Goal: Transaction & Acquisition: Purchase product/service

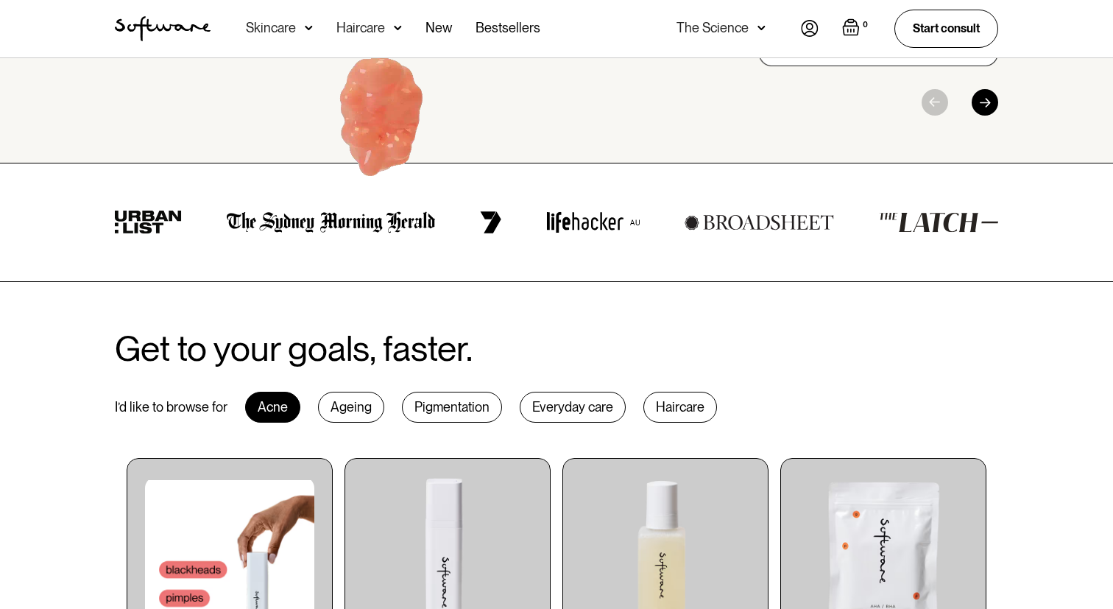
scroll to position [229, 0]
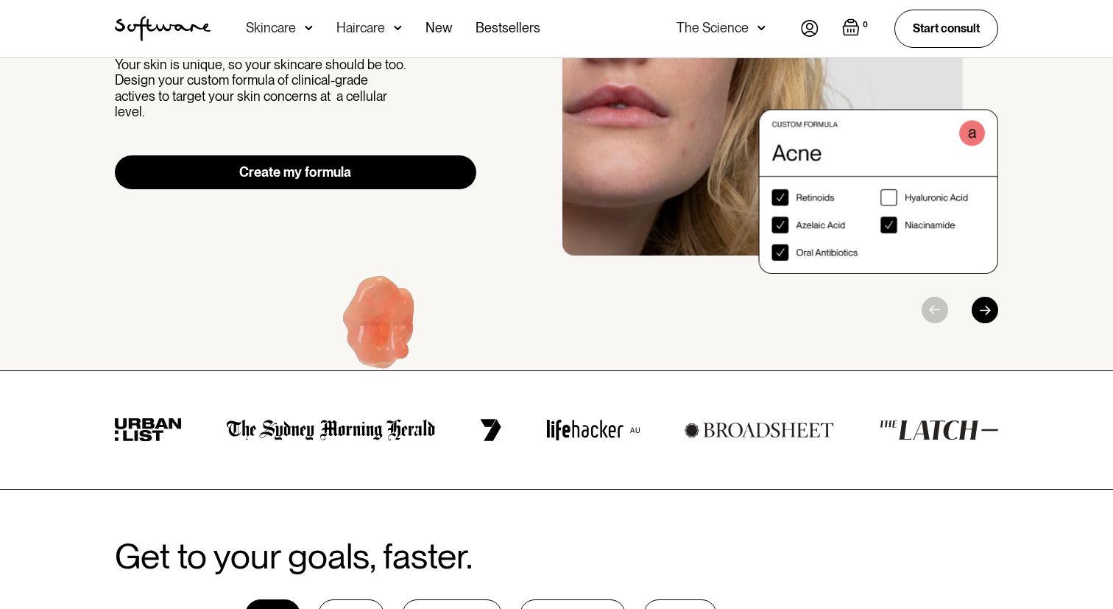
click at [389, 158] on link "Create my formula" at bounding box center [295, 172] width 361 height 34
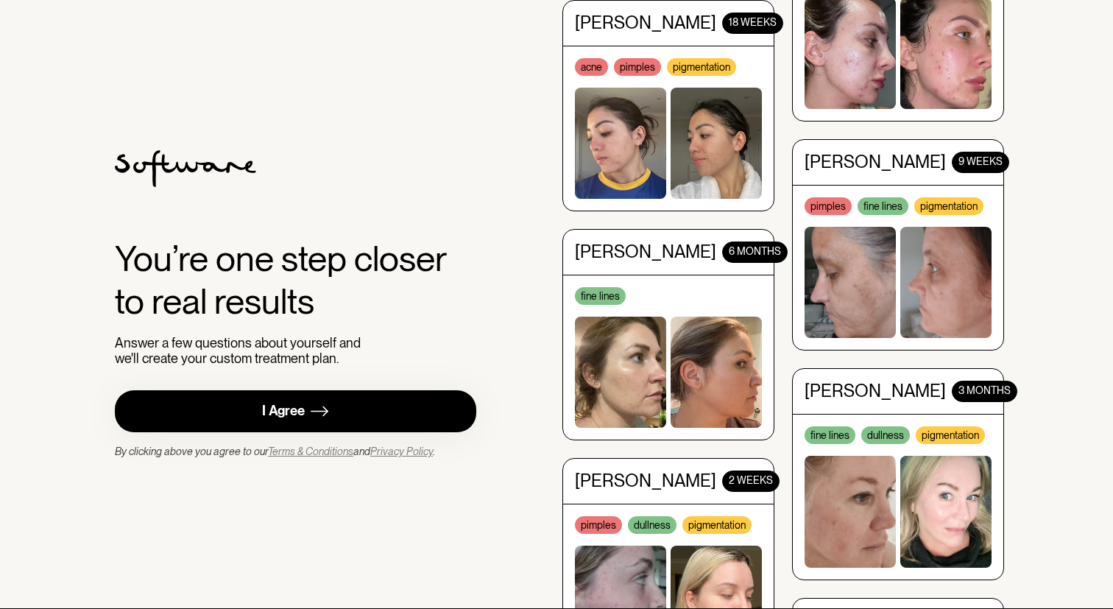
click at [345, 398] on link "I Agree" at bounding box center [295, 411] width 361 height 42
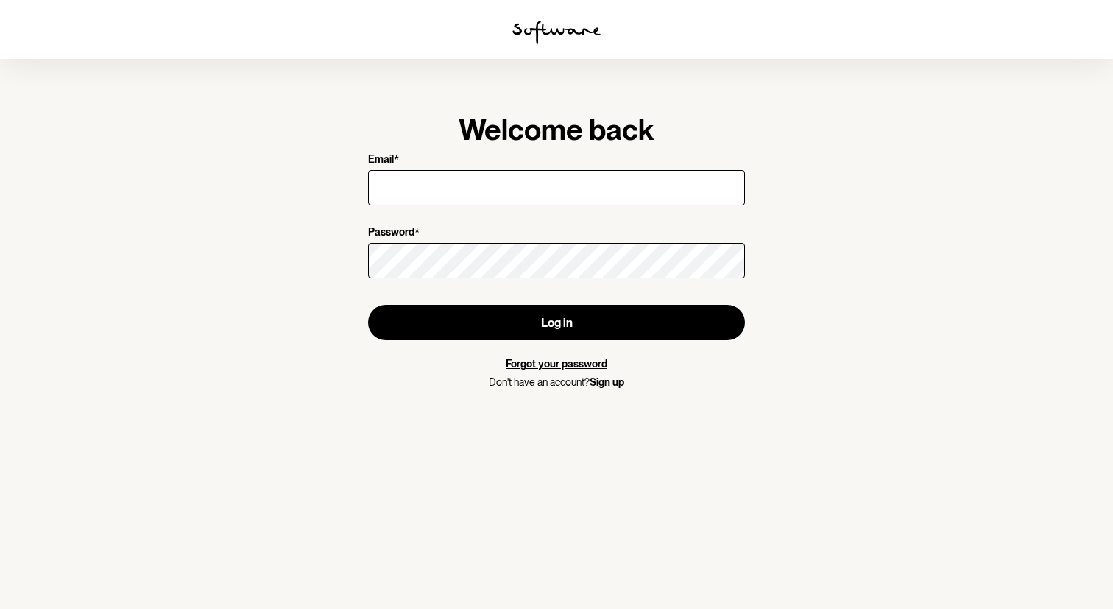
click at [532, 43] on img at bounding box center [556, 33] width 88 height 24
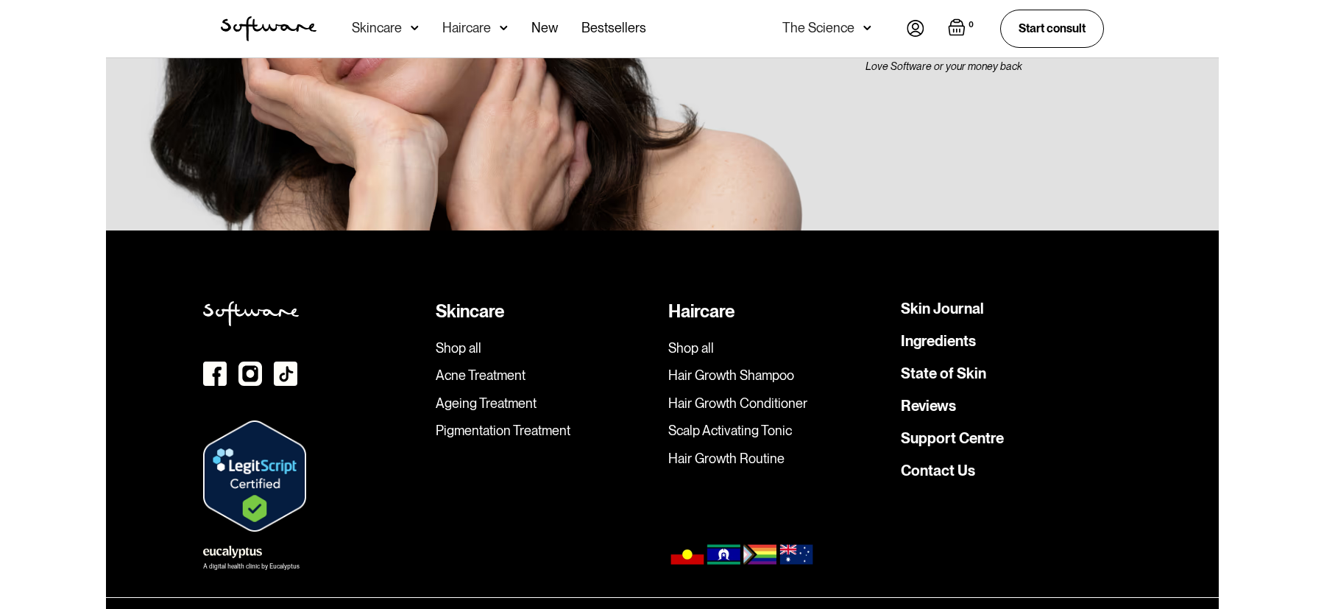
scroll to position [4199, 0]
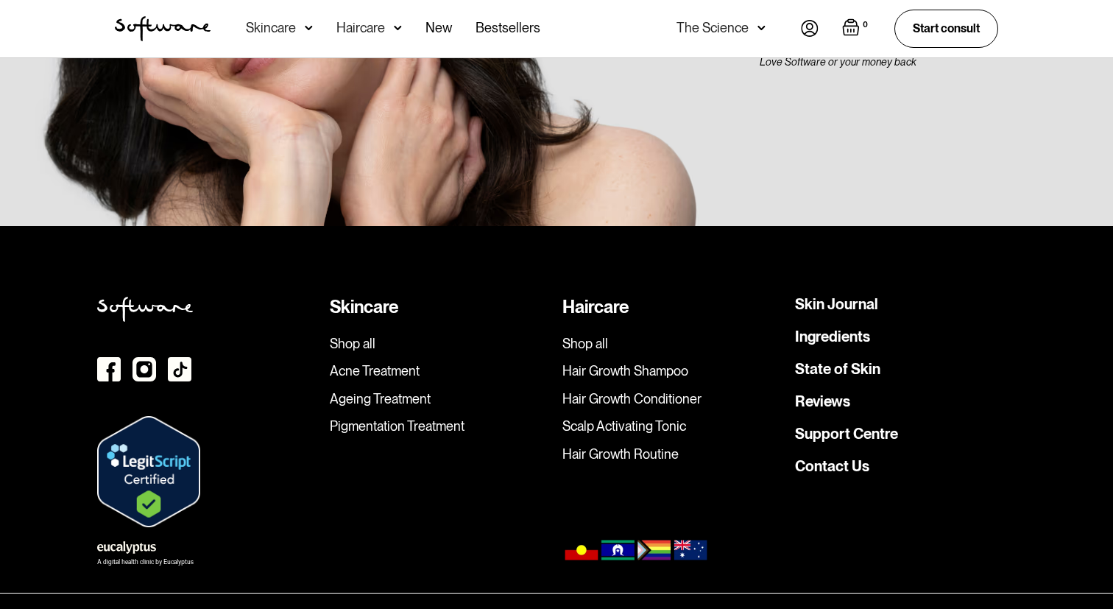
click at [174, 559] on div "A digital health clinic by Eucalyptus" at bounding box center [145, 562] width 96 height 6
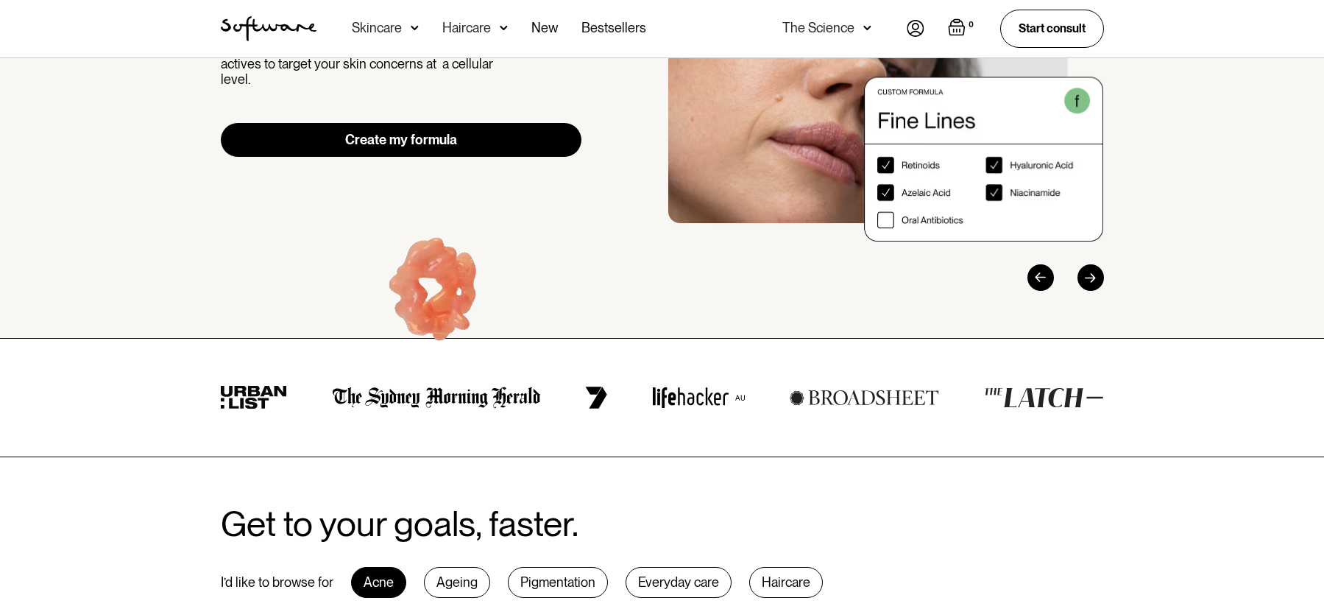
scroll to position [510, 0]
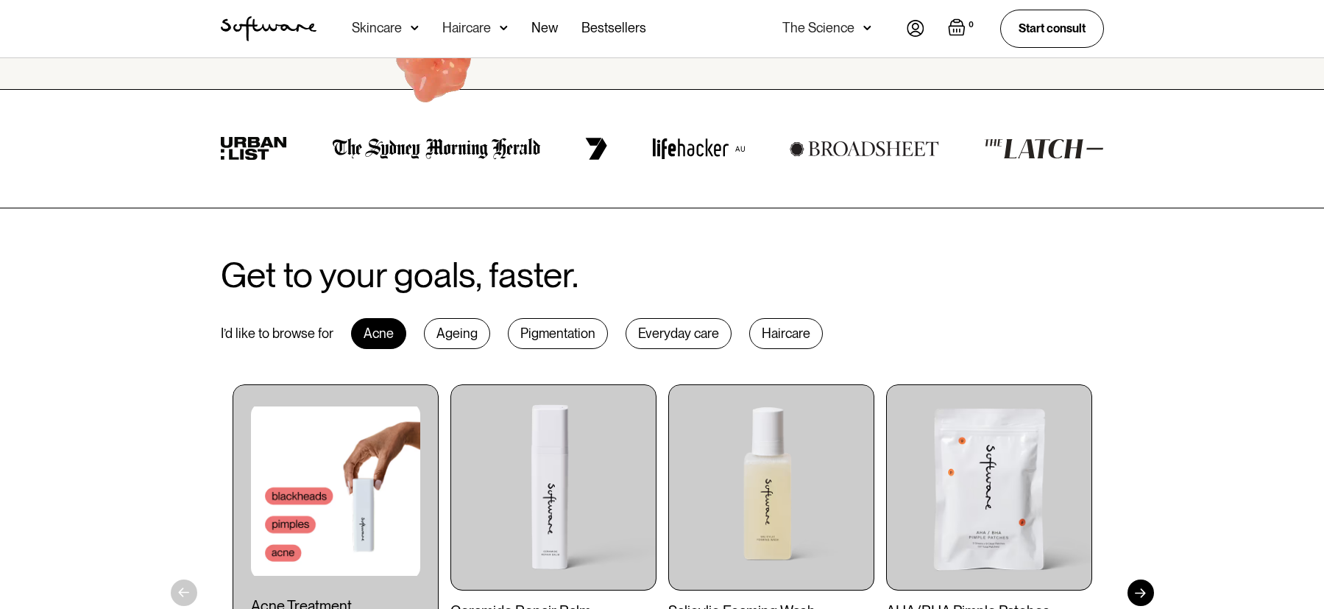
click at [450, 346] on div "Ageing" at bounding box center [457, 333] width 66 height 31
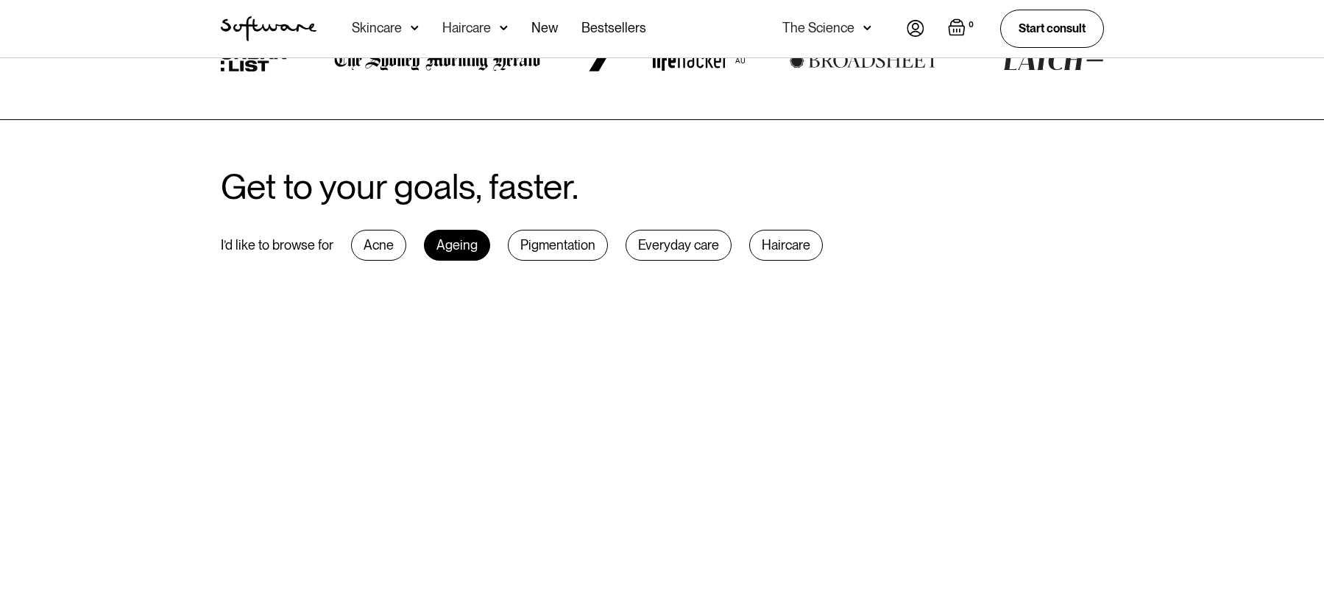
scroll to position [656, 0]
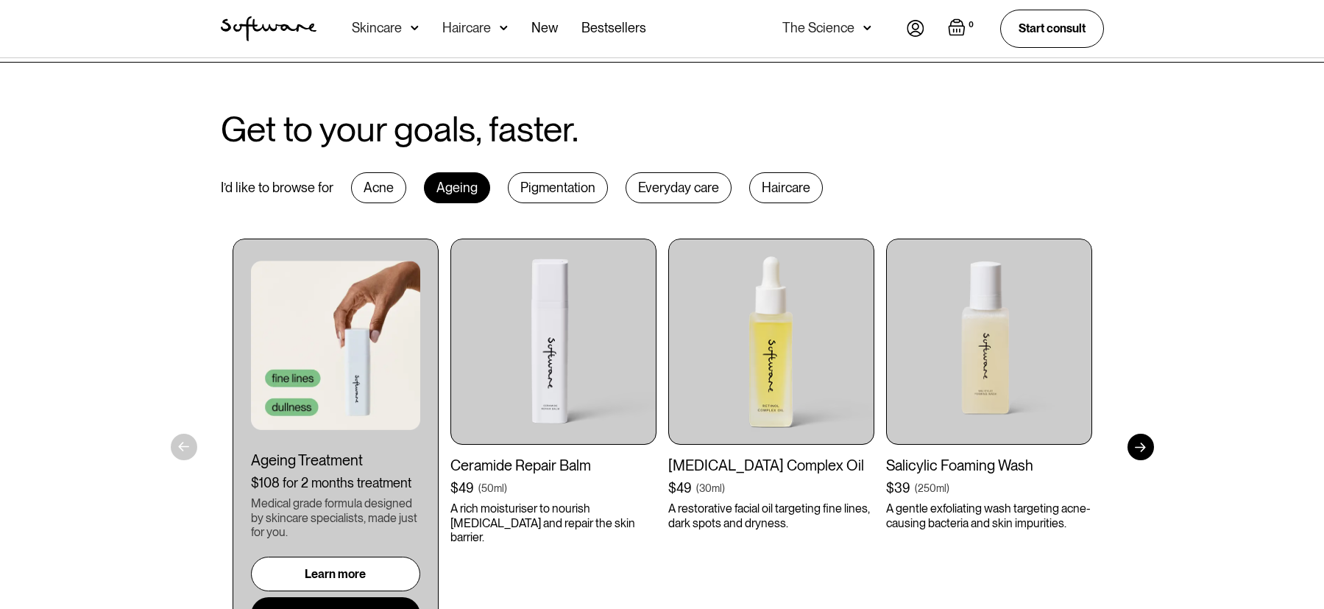
click at [374, 185] on div "Acne" at bounding box center [378, 187] width 55 height 31
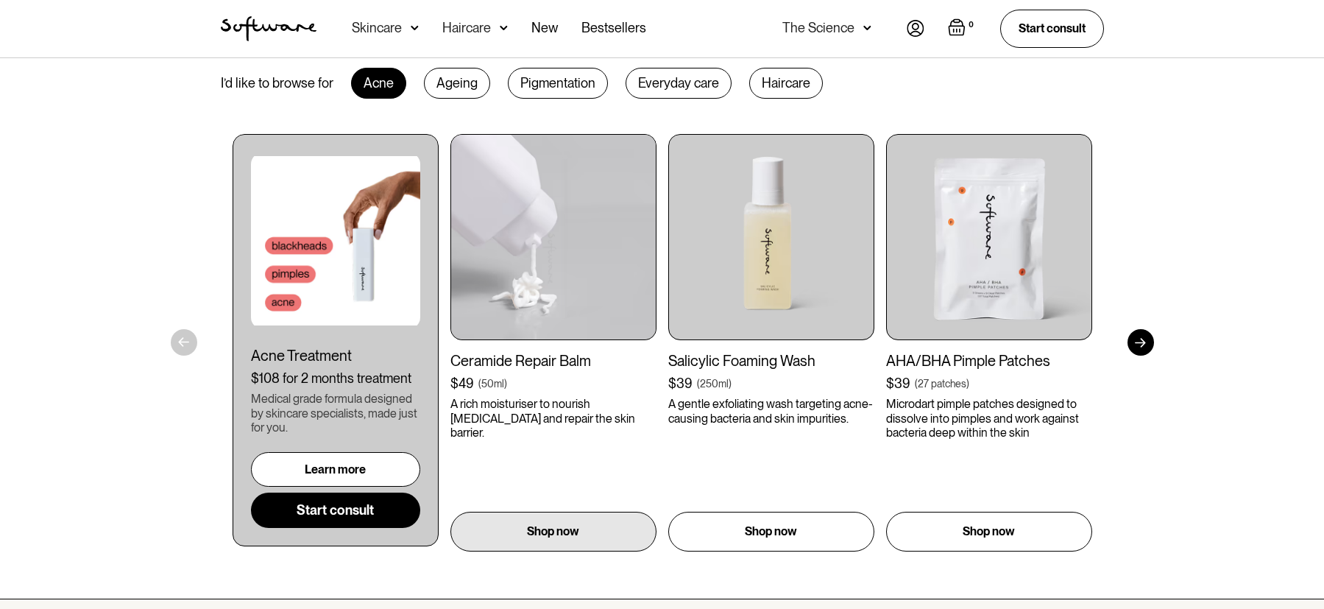
scroll to position [633, 0]
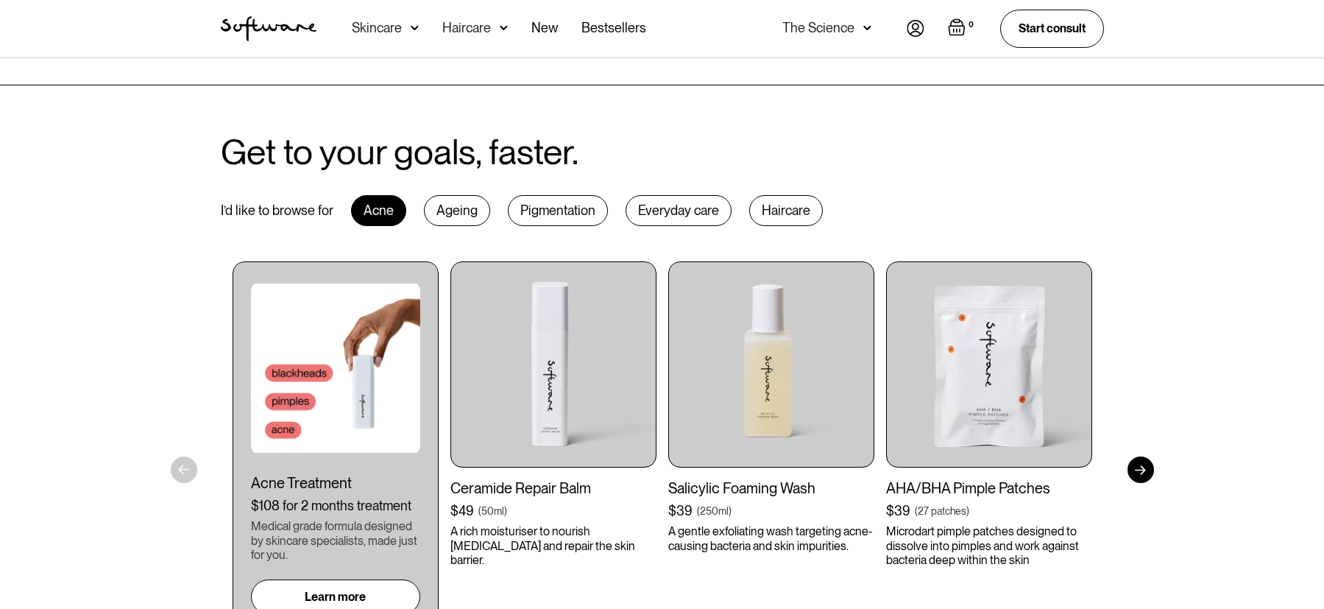
click at [554, 202] on div "Pigmentation" at bounding box center [558, 210] width 100 height 31
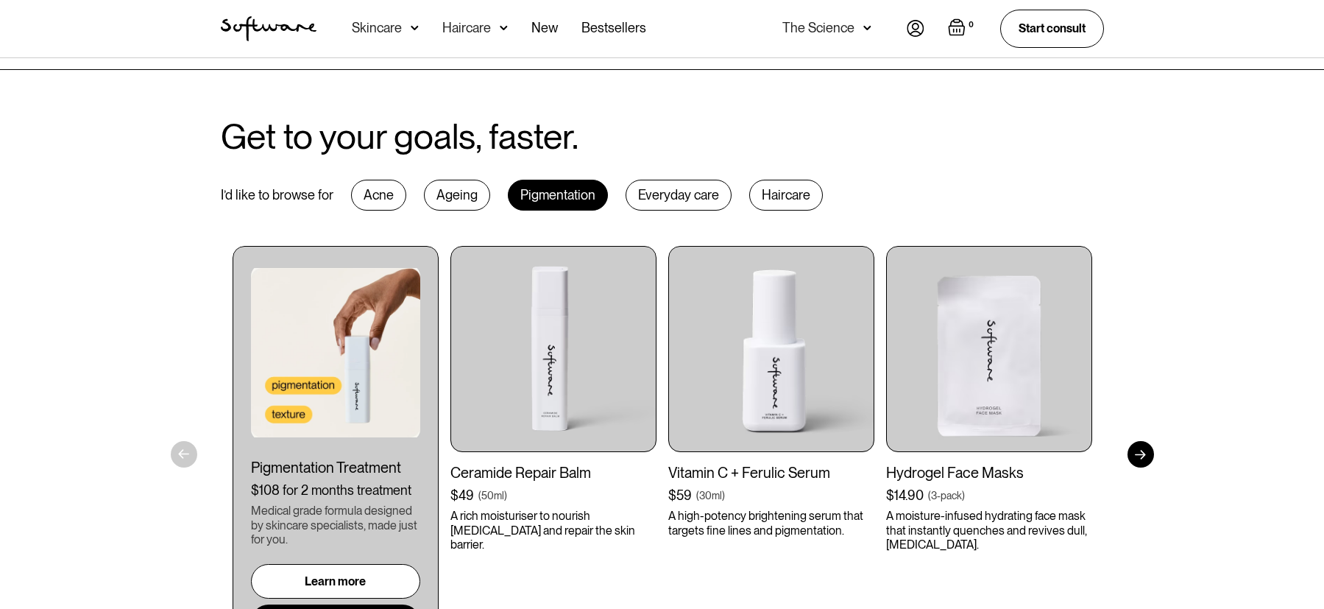
scroll to position [650, 0]
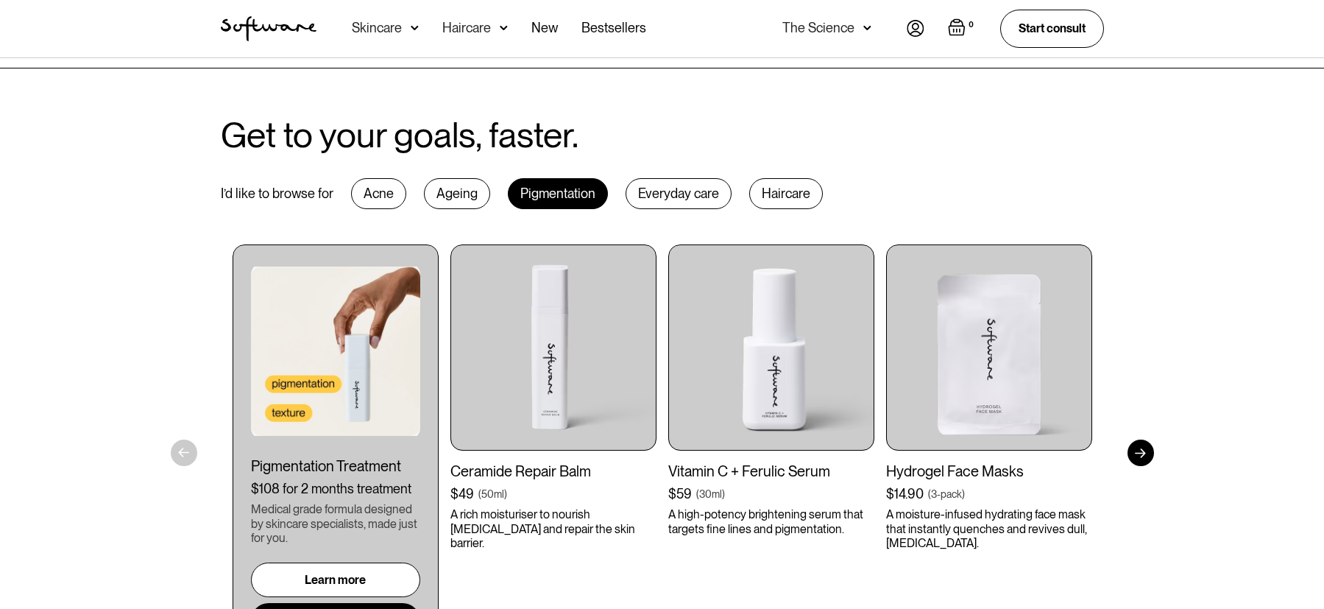
click at [703, 198] on div "Everyday care" at bounding box center [679, 193] width 106 height 31
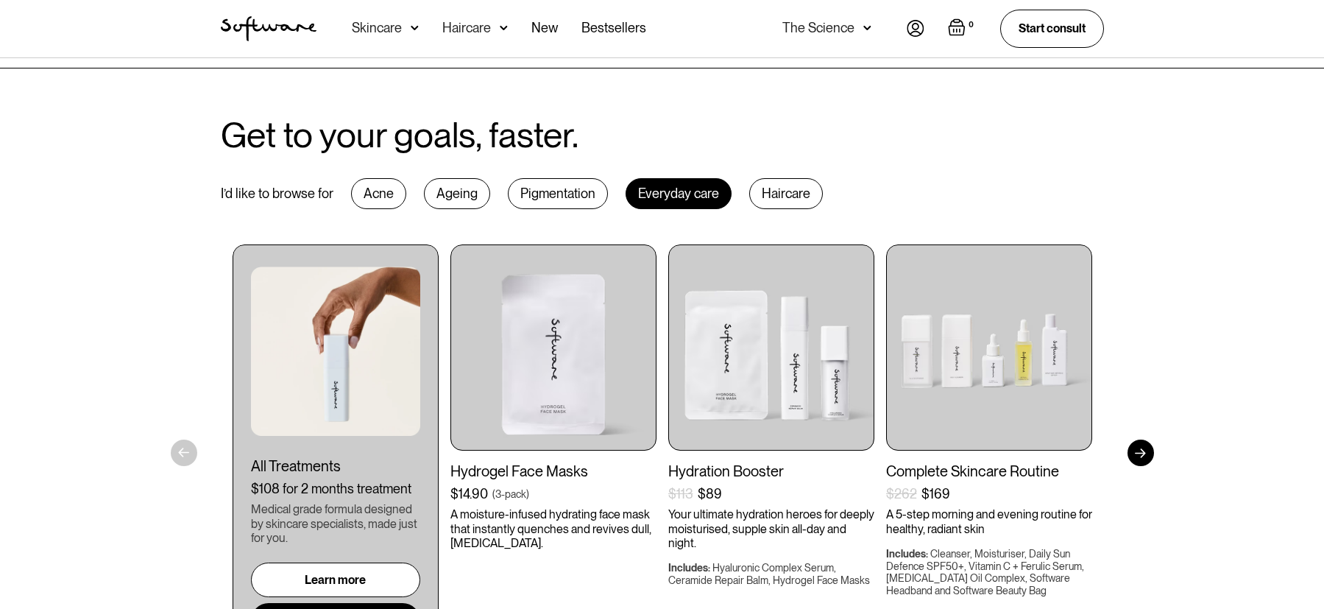
click at [775, 191] on div "Haircare" at bounding box center [786, 193] width 74 height 31
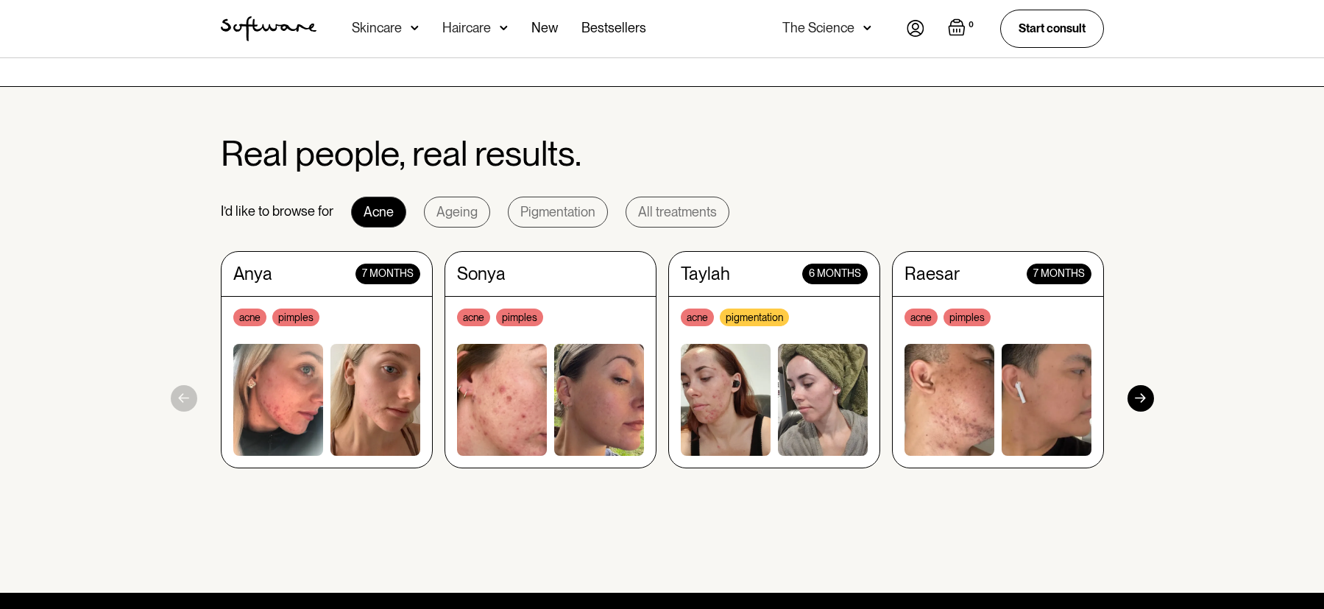
scroll to position [1341, 0]
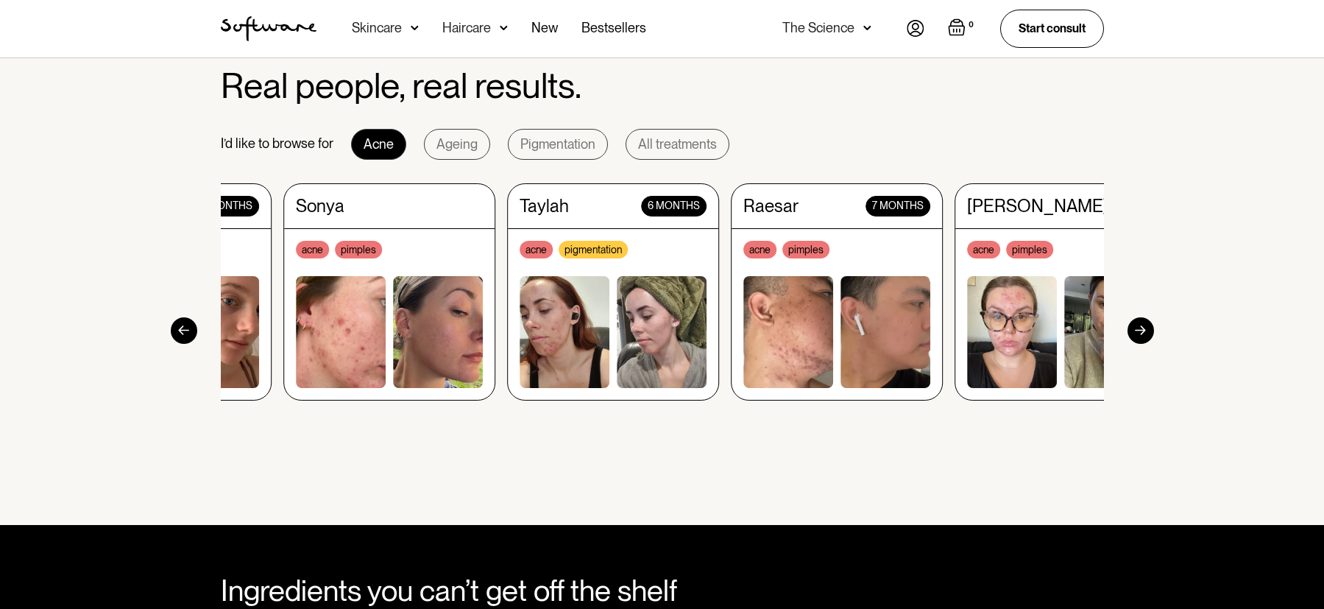
click at [283, 236] on div "Sonya acne pimples" at bounding box center [389, 291] width 212 height 217
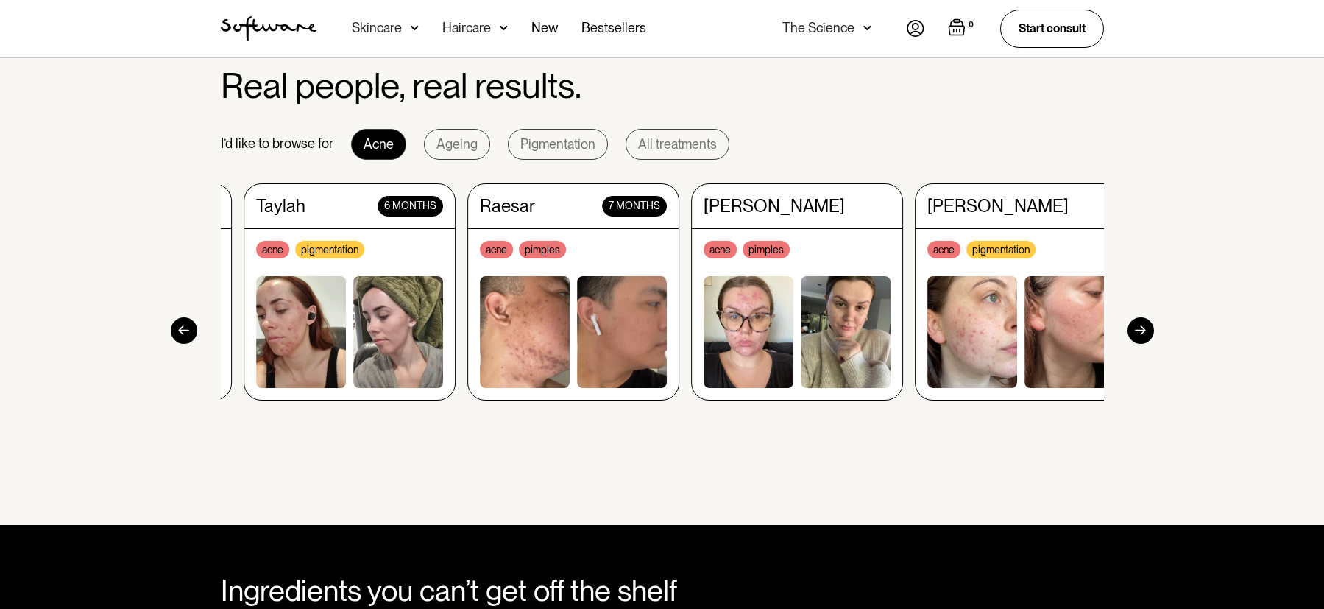
click at [691, 265] on div "Christine acne pimples" at bounding box center [797, 291] width 212 height 217
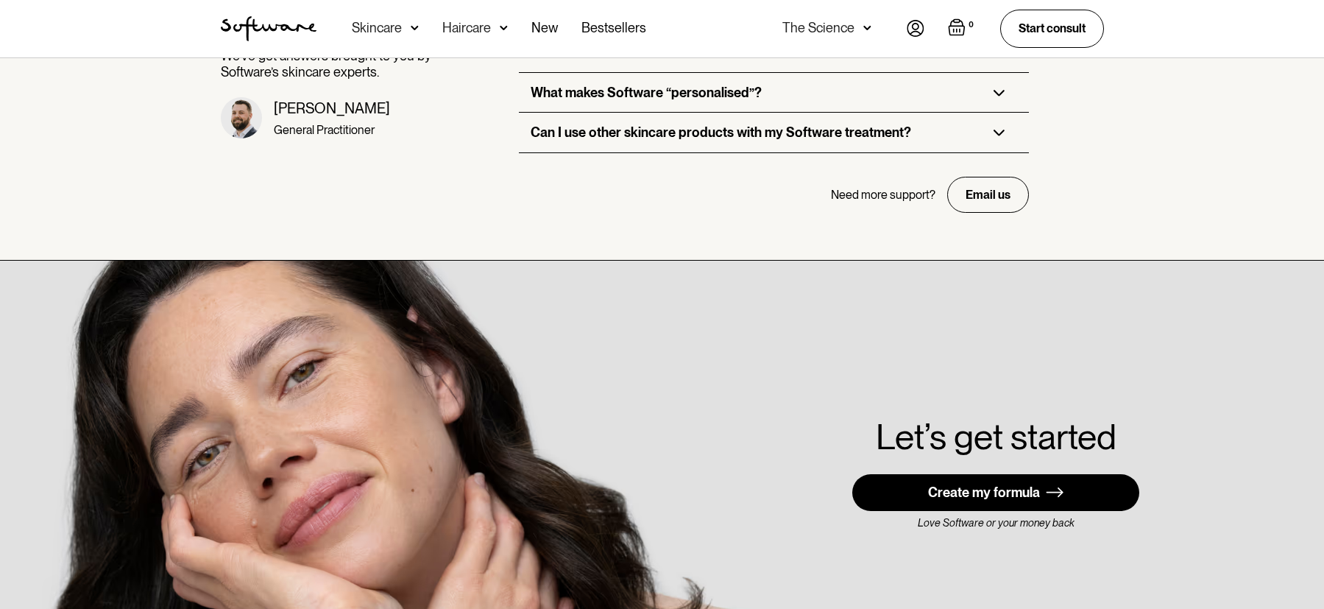
scroll to position [4199, 0]
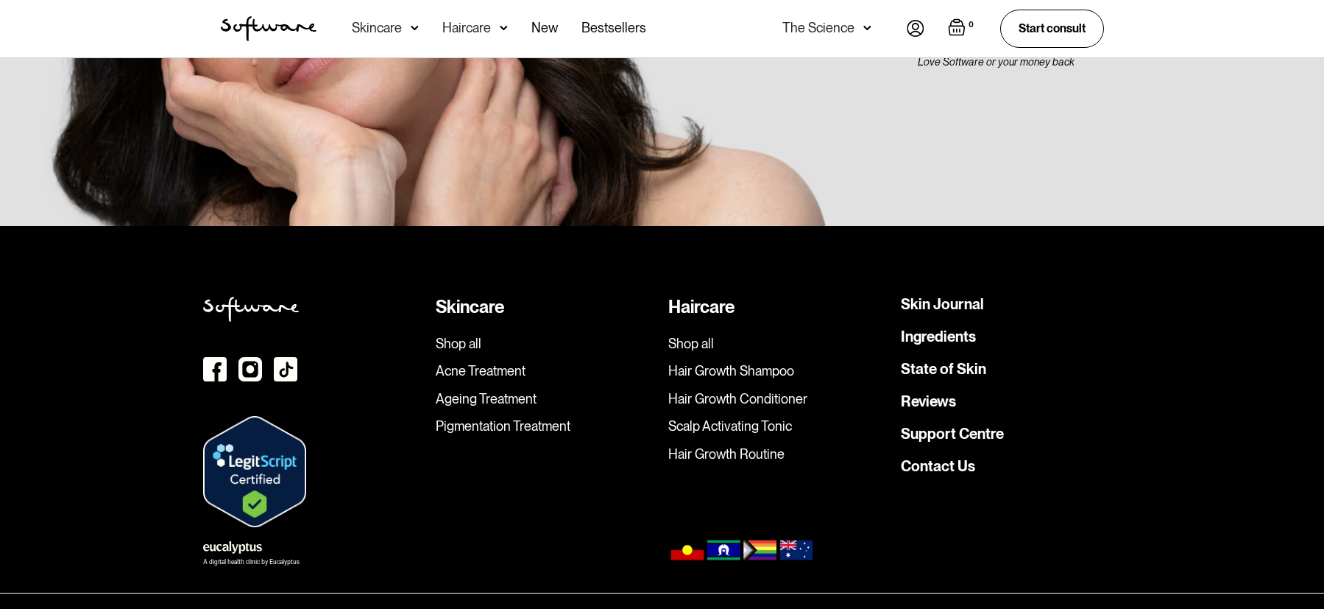
click at [241, 559] on div "A digital health clinic by Eucalyptus" at bounding box center [251, 562] width 96 height 6
